Goal: Information Seeking & Learning: Learn about a topic

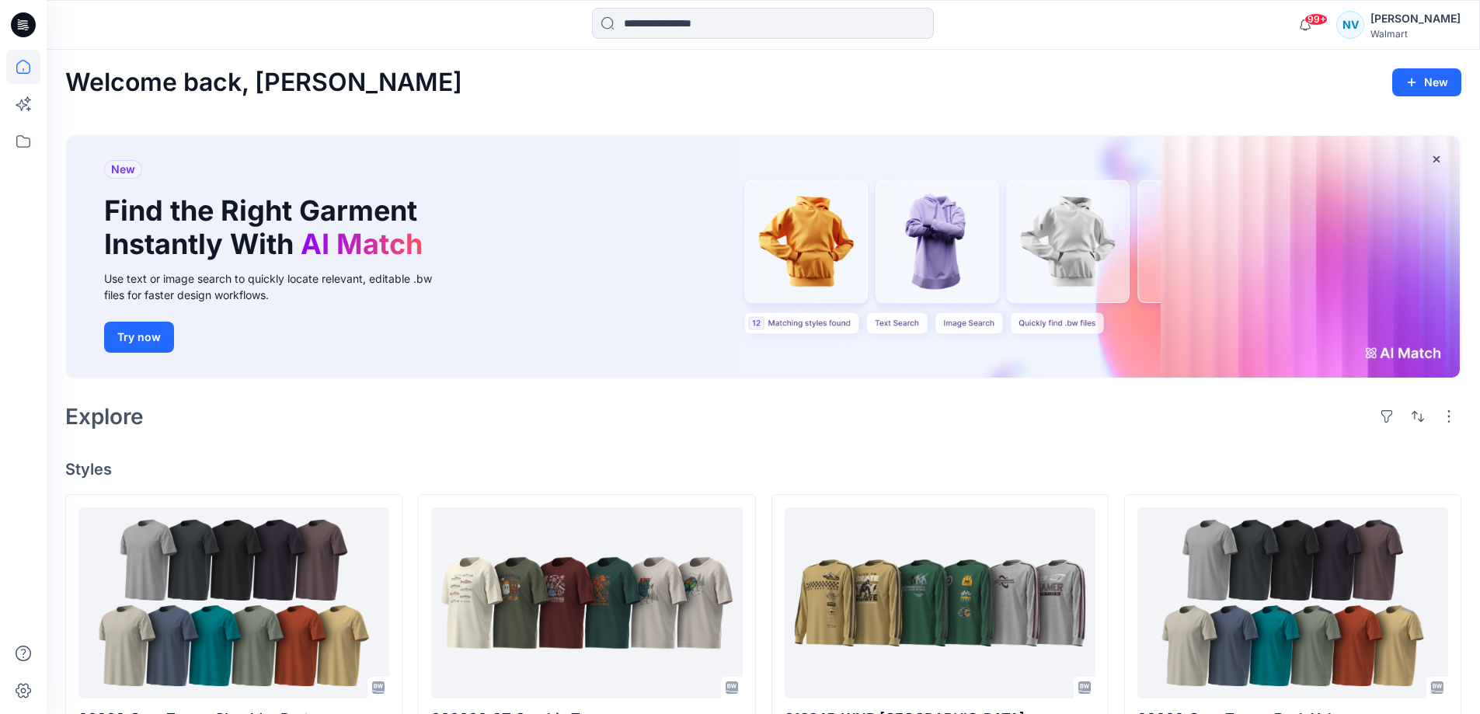
click at [835, 263] on div "New Find the Right Garment Instantly With AI Match Use text or image search to …" at bounding box center [763, 257] width 1393 height 242
click at [809, 259] on div "New Find the Right Garment Instantly With AI Match Use text or image search to …" at bounding box center [763, 257] width 1393 height 242
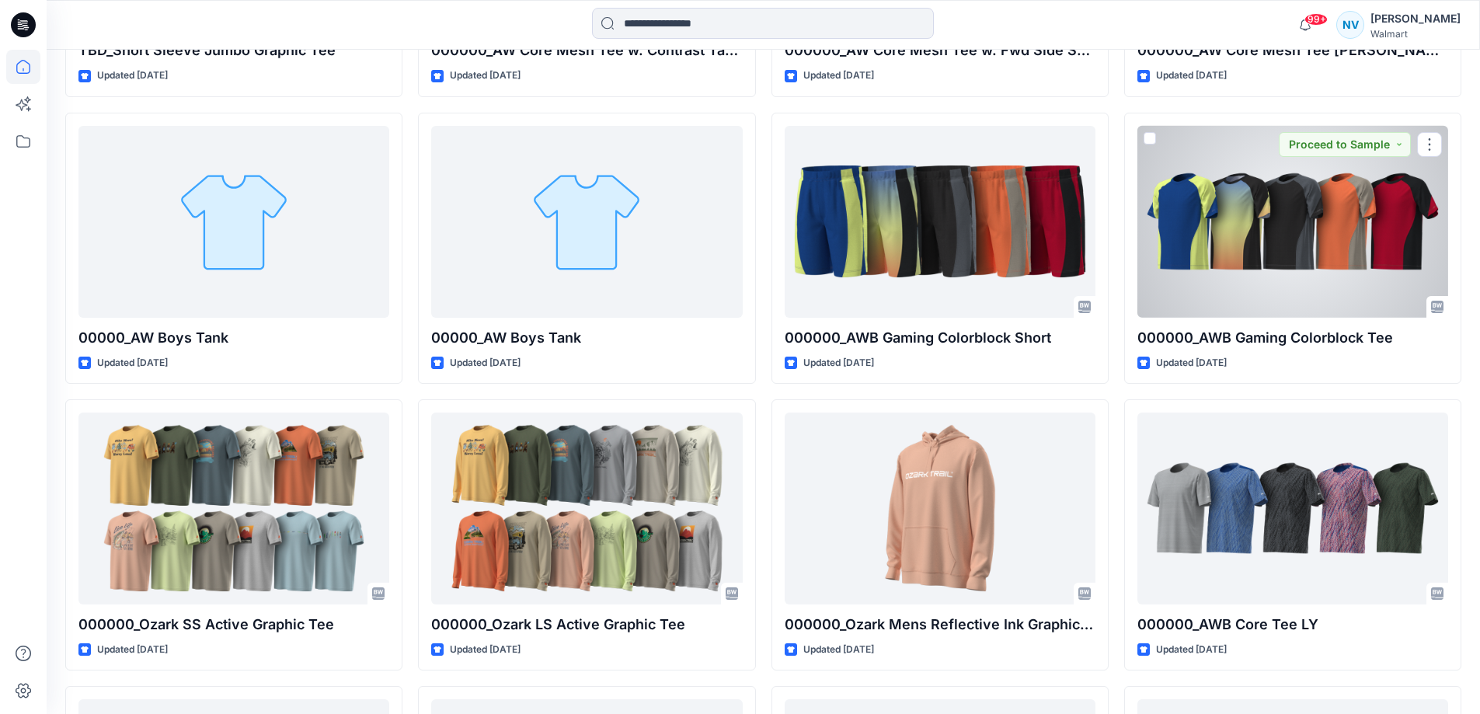
scroll to position [3826, 0]
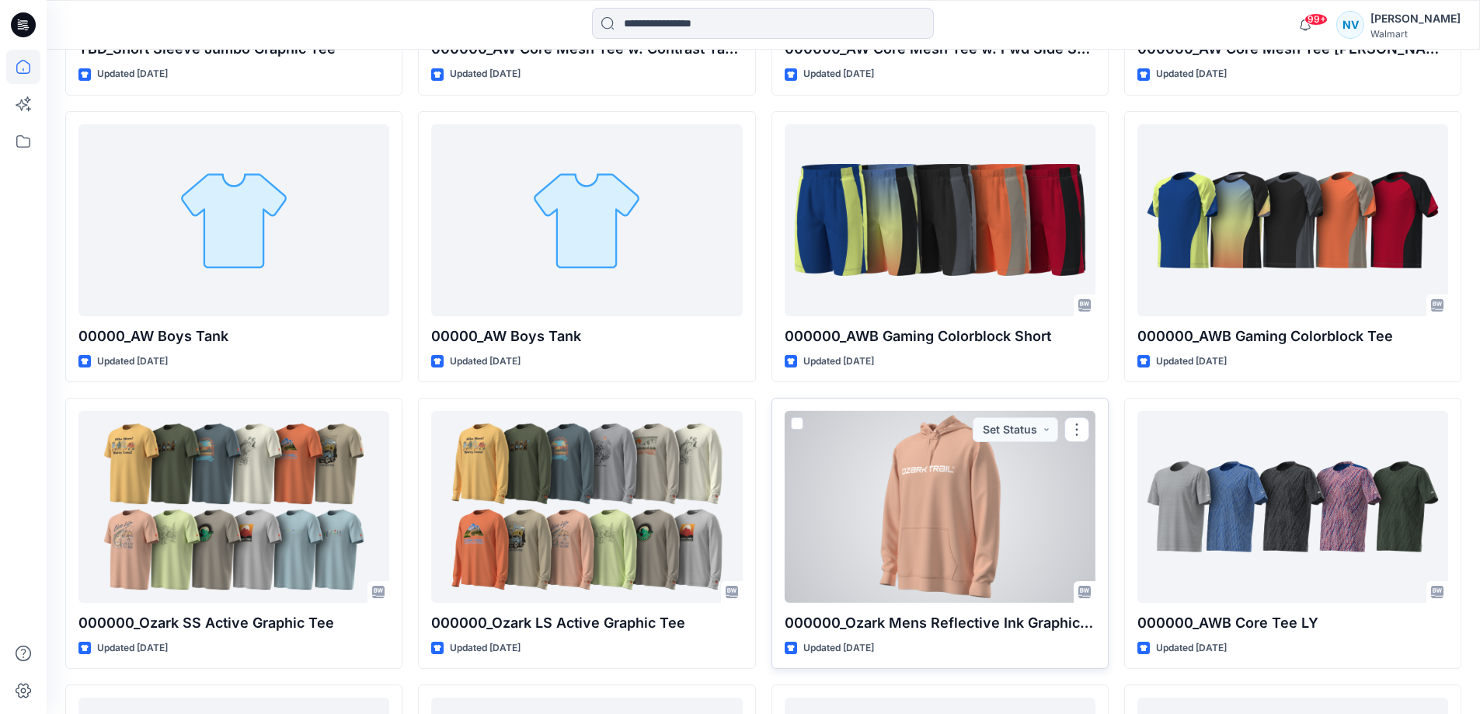
click at [917, 508] on div at bounding box center [940, 507] width 311 height 192
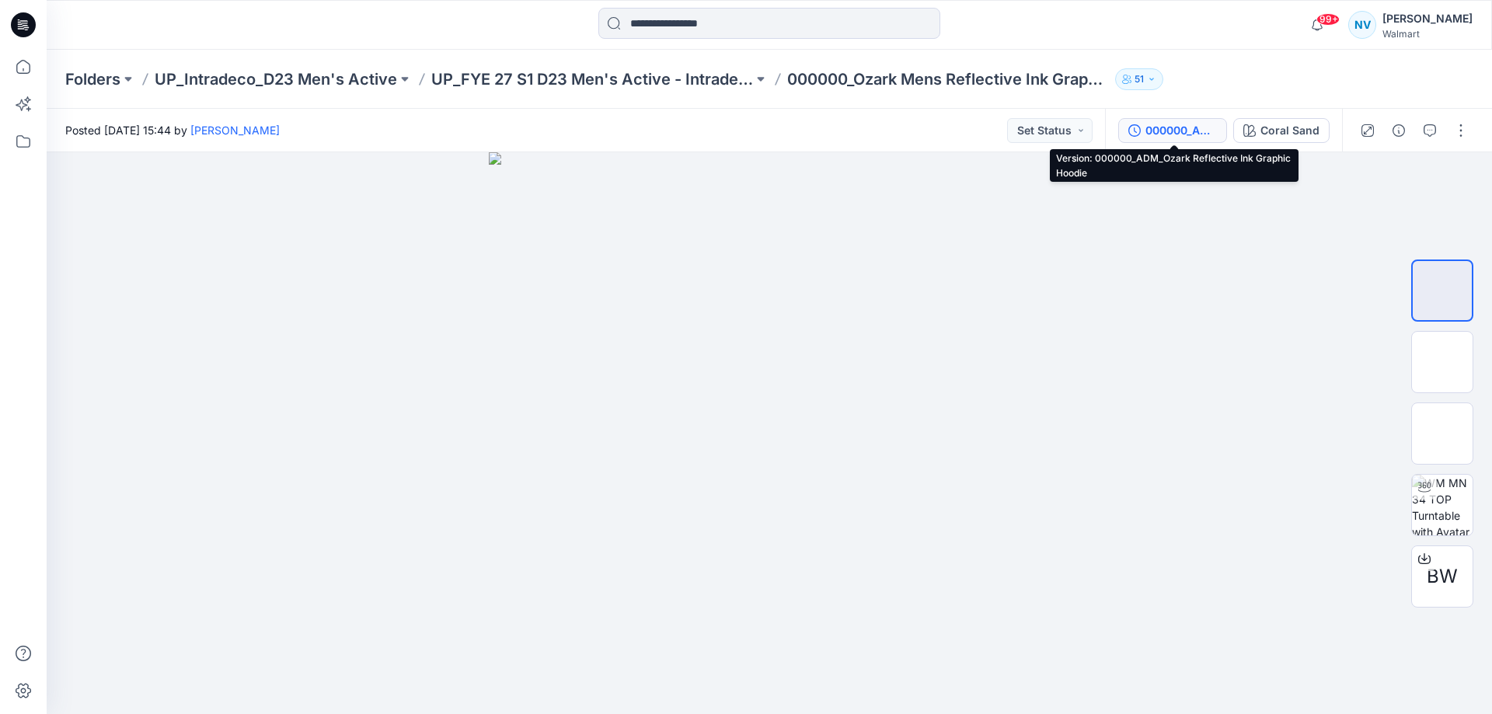
click at [1205, 124] on div "000000_ADM_Ozark Reflective Ink Graphic Hoodie" at bounding box center [1181, 130] width 71 height 17
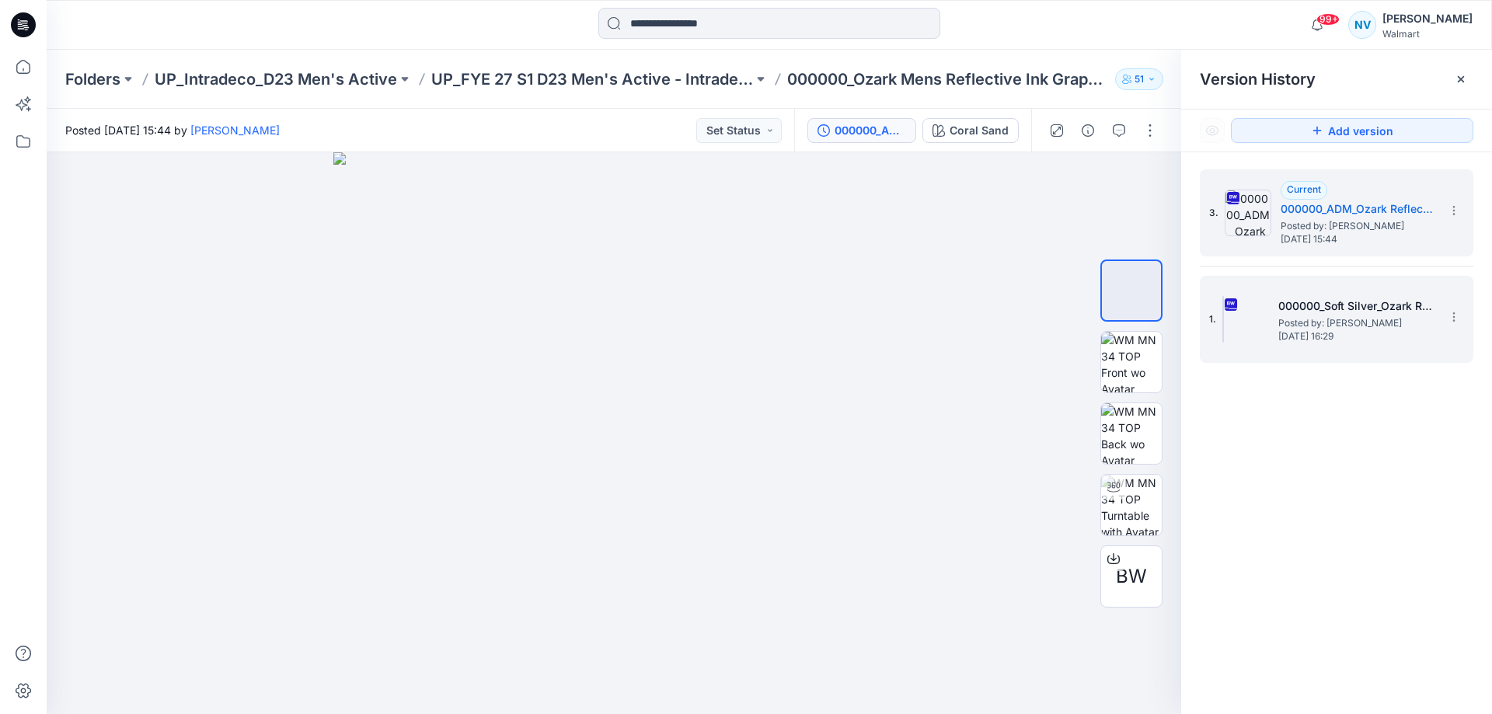
click at [1372, 337] on span "[DATE] 16:29" at bounding box center [1355, 336] width 155 height 11
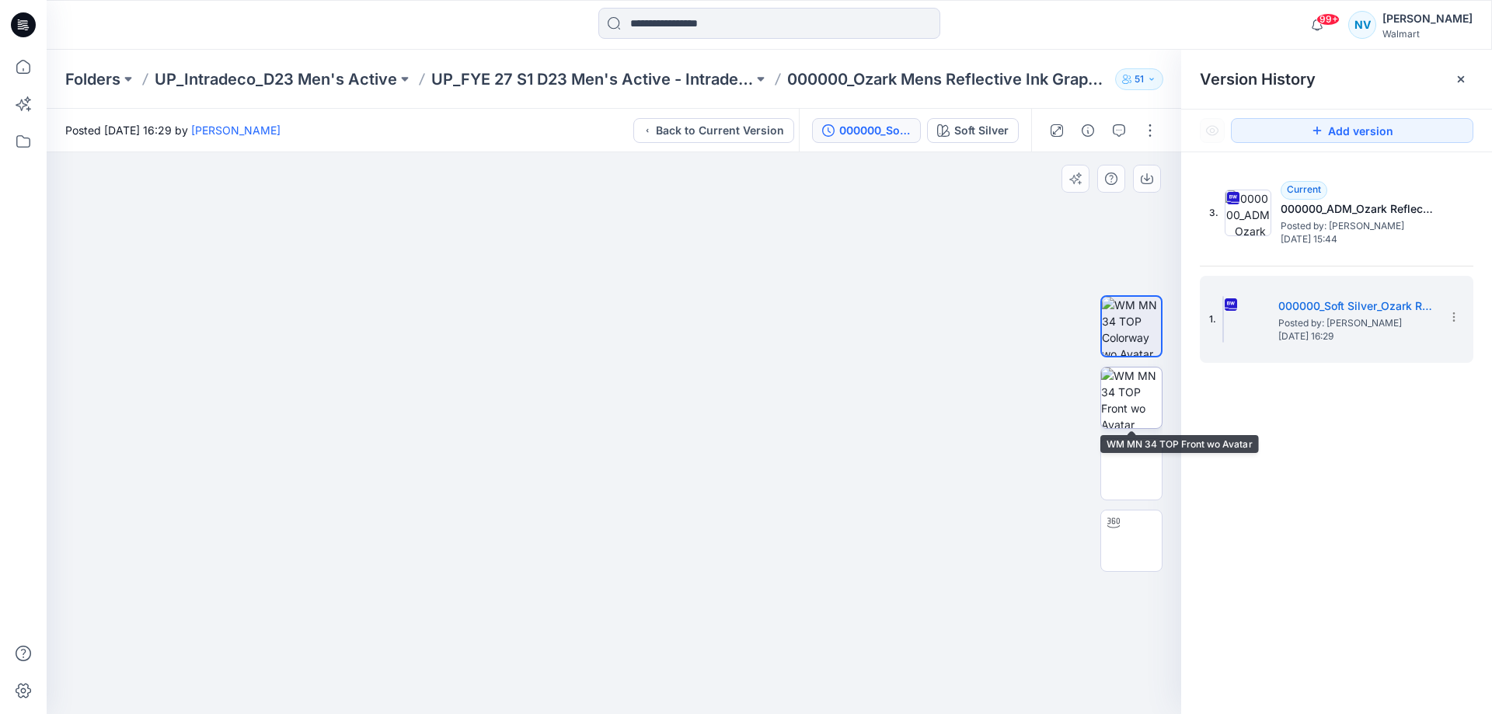
click at [1124, 391] on img at bounding box center [1131, 398] width 61 height 61
